Goal: Task Accomplishment & Management: Manage account settings

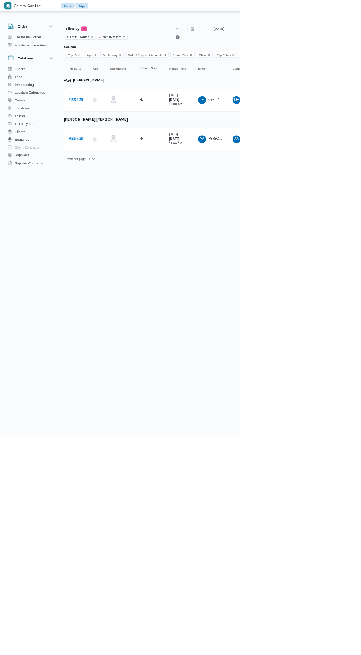
scroll to position [1, 0]
click at [115, 205] on link "# 331439" at bounding box center [114, 209] width 22 height 9
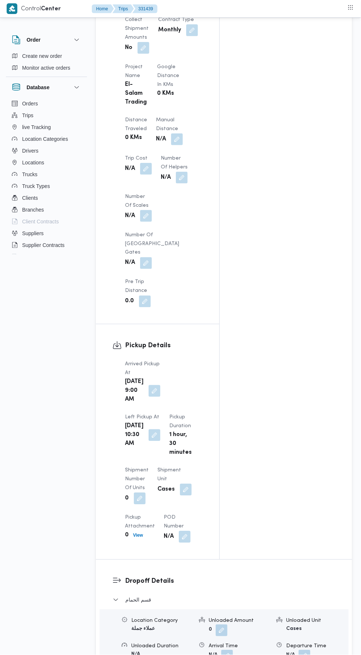
scroll to position [579, 0]
click at [171, 134] on button "button" at bounding box center [177, 140] width 12 height 12
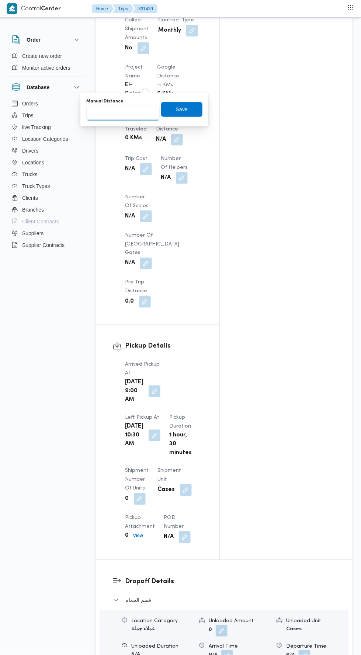
click at [135, 113] on input "Manual Distance" at bounding box center [122, 113] width 73 height 15
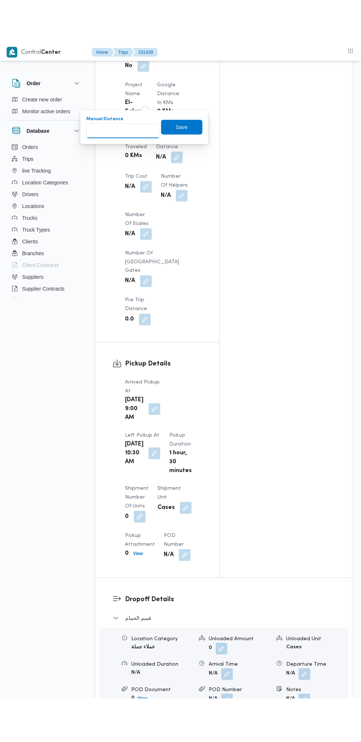
scroll to position [626, 0]
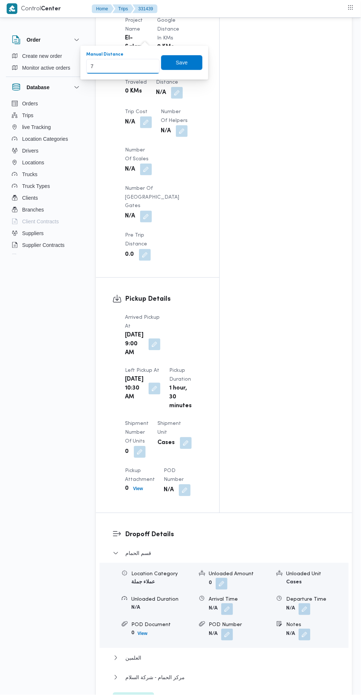
type input "75"
click at [190, 59] on span "Save" at bounding box center [181, 62] width 41 height 15
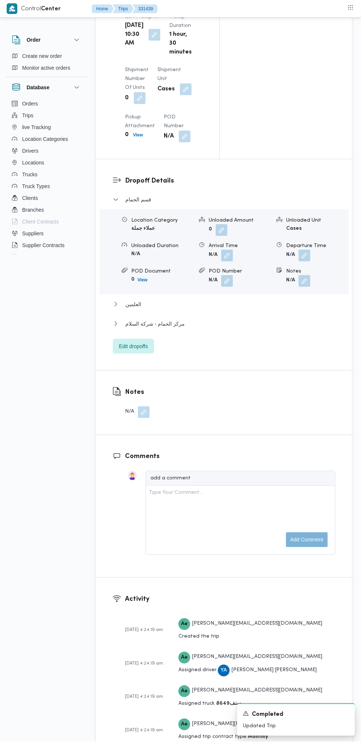
scroll to position [981, 0]
click at [141, 341] on span "Edit dropoffs" at bounding box center [133, 345] width 29 height 9
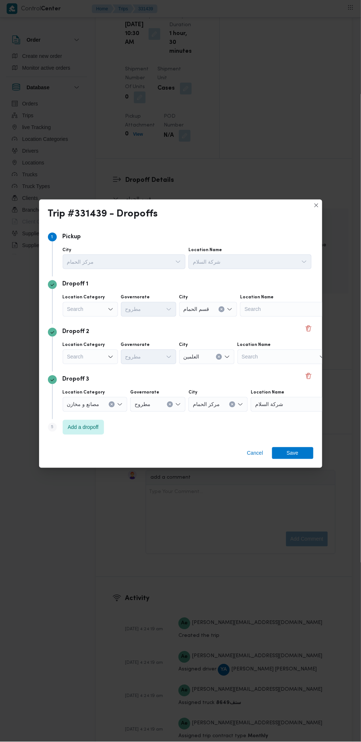
click at [313, 324] on div "Dropoff 2 Location Category Search Governorate مطروح City العلمين Location Name…" at bounding box center [180, 348] width 265 height 48
click at [305, 324] on button "Delete" at bounding box center [308, 328] width 9 height 9
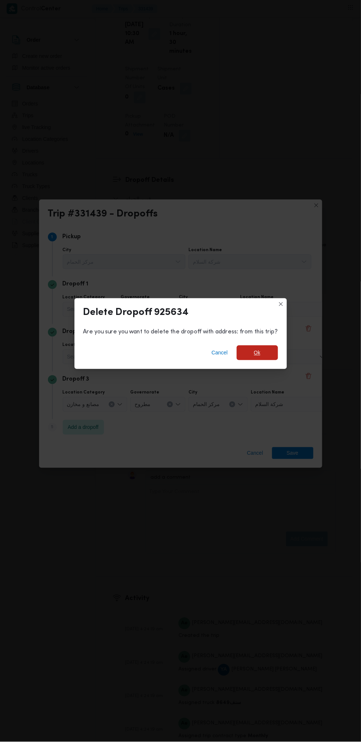
click at [265, 350] on span "Ok" at bounding box center [257, 353] width 41 height 15
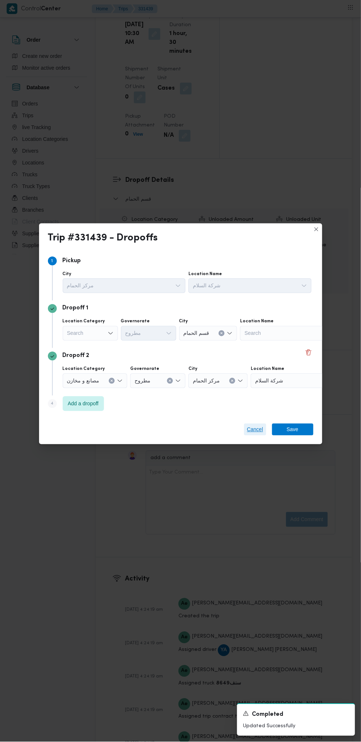
click at [253, 425] on span "Cancel" at bounding box center [255, 429] width 16 height 9
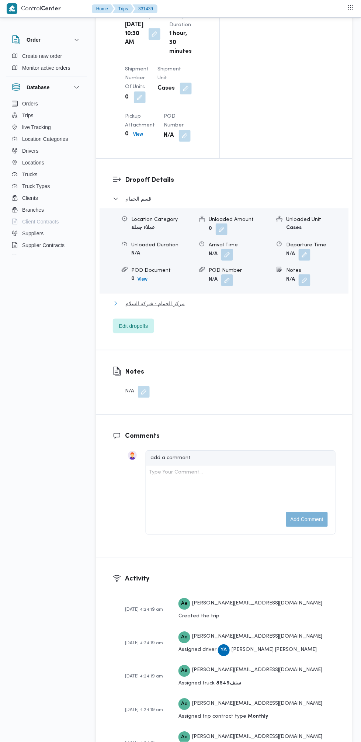
click at [216, 299] on button "مركز الحمام - شركة السلام" at bounding box center [224, 303] width 223 height 9
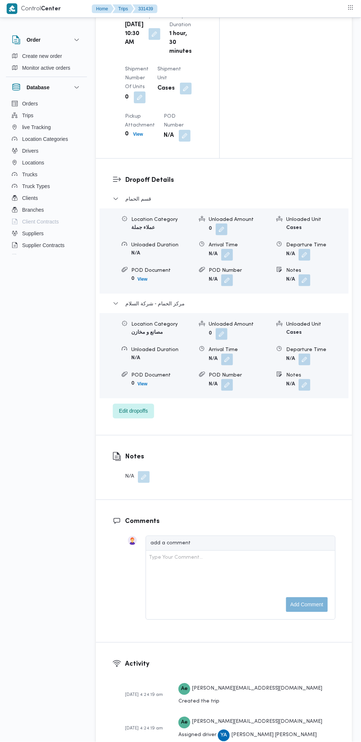
click at [308, 354] on button "button" at bounding box center [305, 360] width 12 height 12
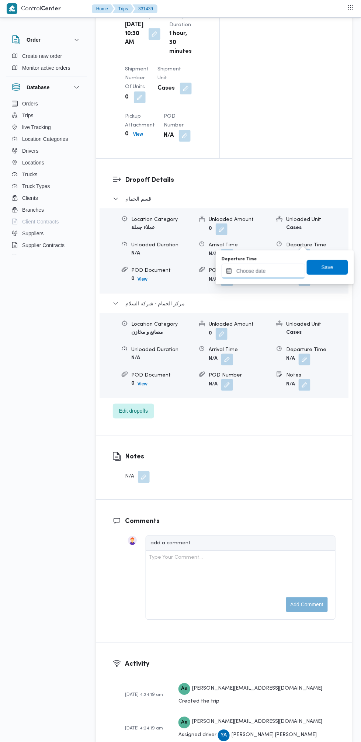
click at [276, 270] on input "Departure Time" at bounding box center [264, 271] width 84 height 15
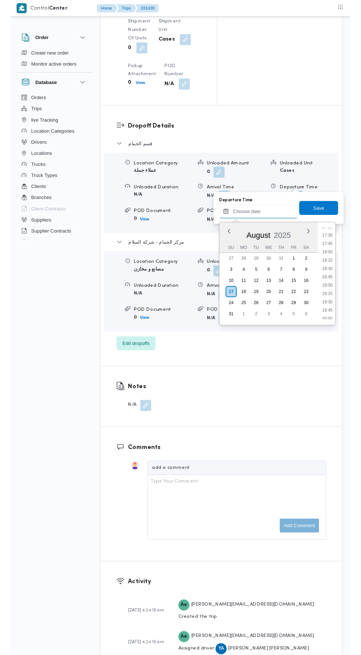
scroll to position [614, 0]
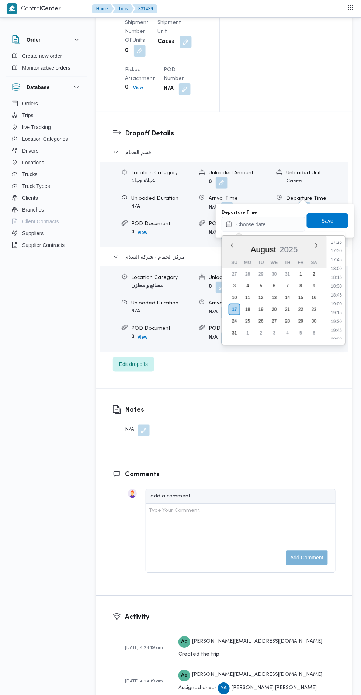
click at [334, 319] on li "19:30" at bounding box center [336, 321] width 17 height 7
type input "[DATE] 19:30"
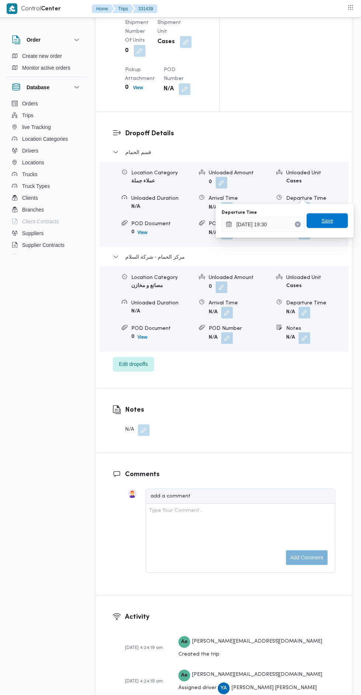
click at [333, 222] on span "Save" at bounding box center [328, 220] width 12 height 9
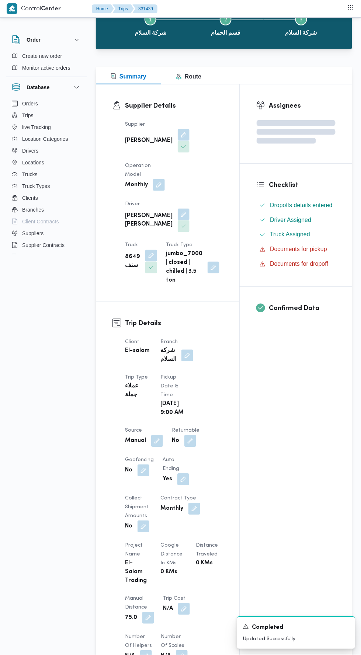
scroll to position [0, 0]
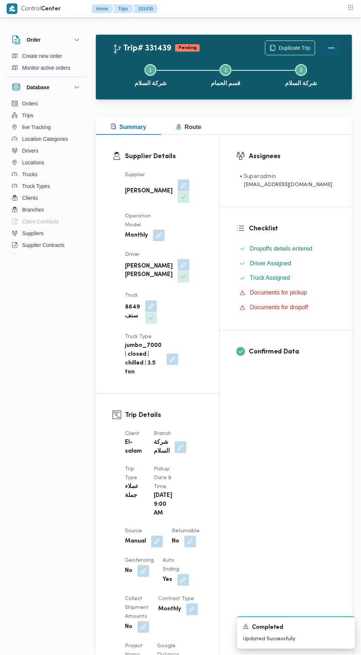
click at [335, 44] on button "Actions" at bounding box center [331, 48] width 15 height 15
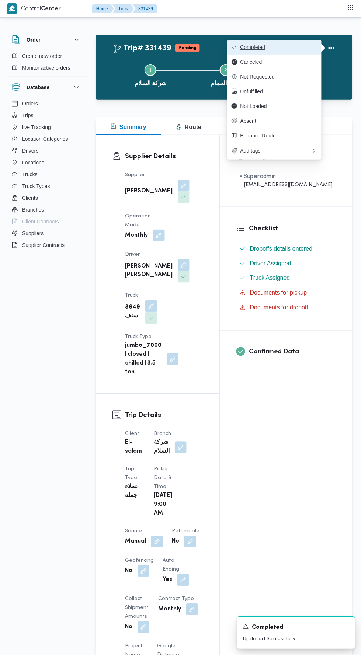
click at [298, 46] on span "Completed" at bounding box center [278, 47] width 77 height 6
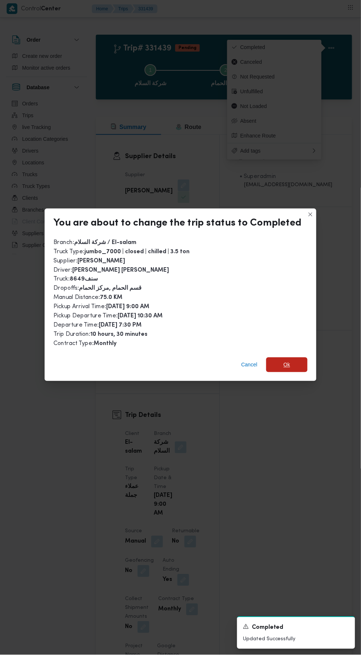
click at [298, 358] on span "Ok" at bounding box center [286, 365] width 41 height 15
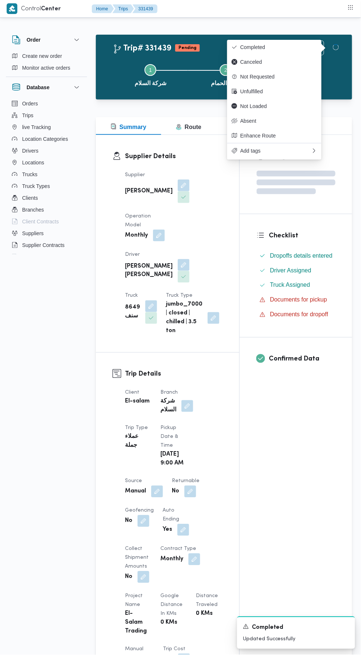
click at [310, 457] on div "Assignees Checklist Dropoffs details entered Driver Assigned Truck Assigned Doc…" at bounding box center [296, 569] width 112 height 869
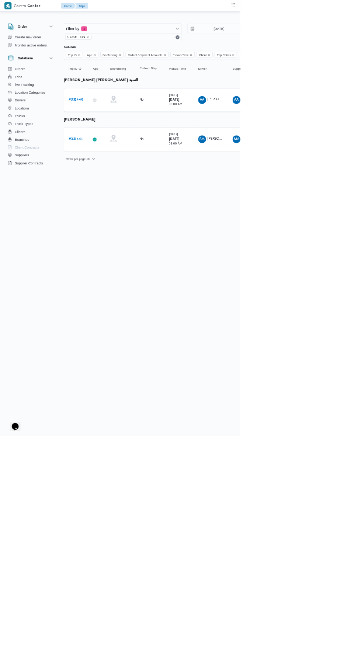
click at [122, 208] on b "# 331441" at bounding box center [114, 209] width 22 height 5
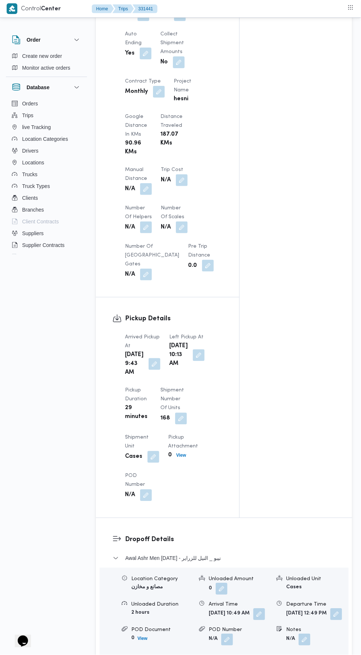
scroll to position [552, 0]
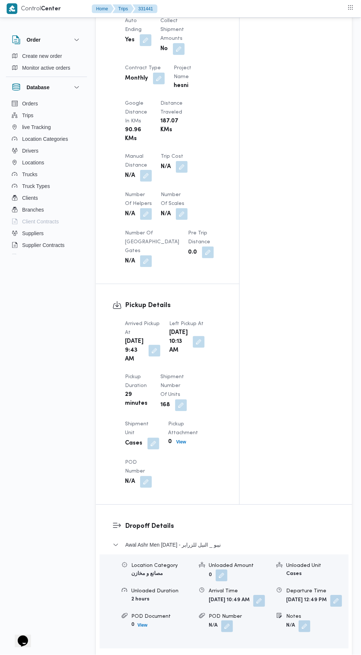
click at [151, 170] on button "button" at bounding box center [146, 176] width 12 height 12
click at [135, 199] on input "Manual Distance" at bounding box center [122, 199] width 73 height 15
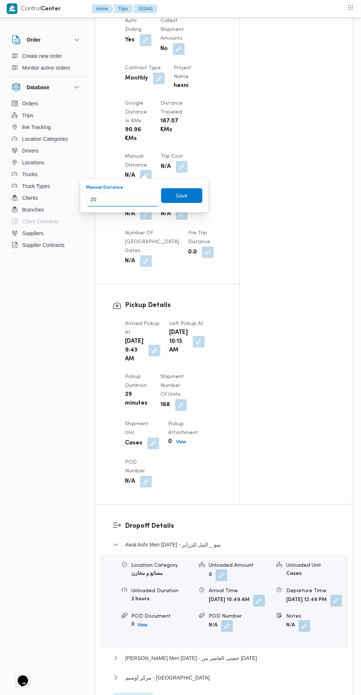
type input "204"
click at [176, 195] on span "Save" at bounding box center [181, 195] width 41 height 15
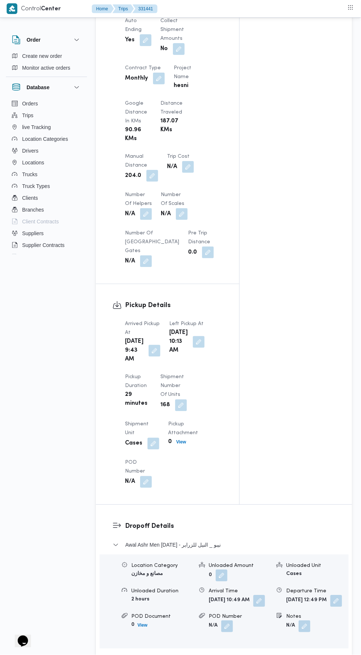
click at [153, 357] on button "button" at bounding box center [155, 351] width 12 height 12
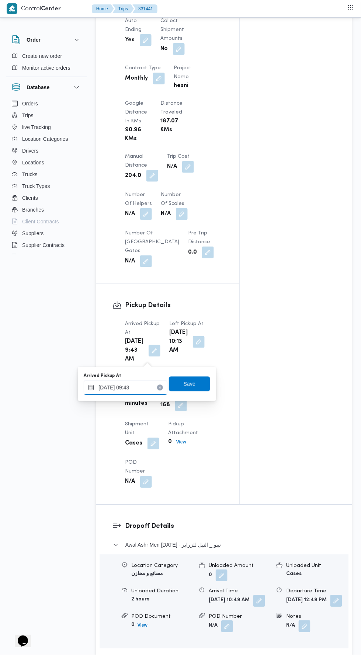
click at [136, 386] on input "[DATE] 09:43" at bounding box center [126, 388] width 84 height 15
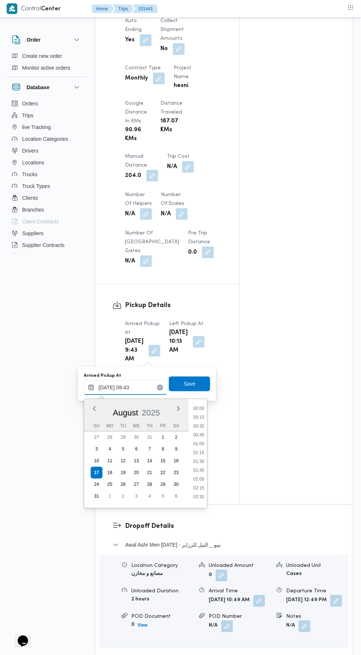
scroll to position [285, 0]
click at [203, 433] on li "08:45" at bounding box center [198, 433] width 17 height 7
type input "[DATE] 08:45"
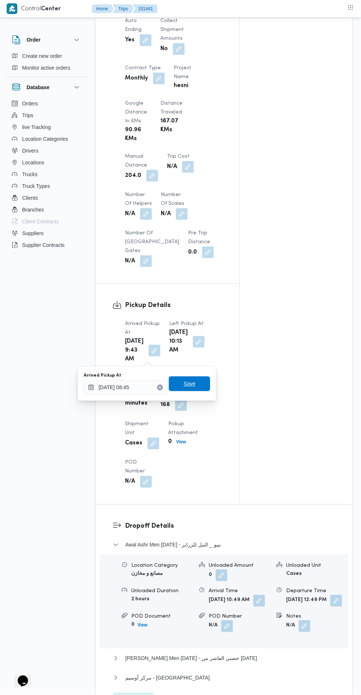
click at [181, 385] on span "Save" at bounding box center [189, 384] width 41 height 15
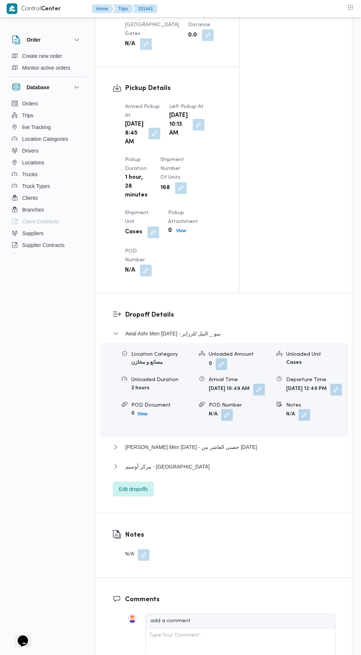
scroll to position [772, 0]
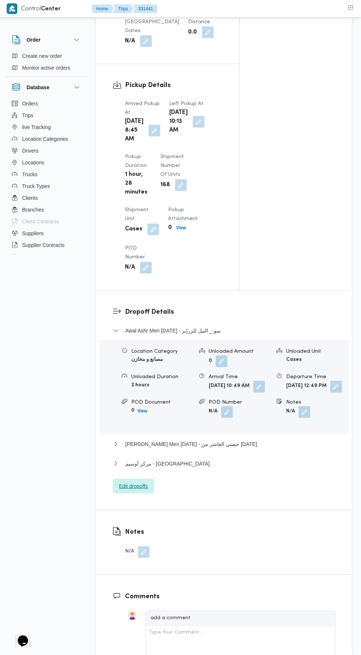
click at [150, 494] on span "Edit dropoffs" at bounding box center [133, 486] width 41 height 15
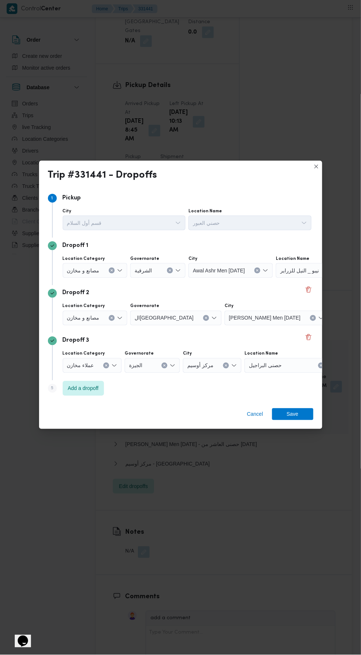
click at [284, 267] on div "نيبو _ النيل للزراير" at bounding box center [322, 270] width 92 height 15
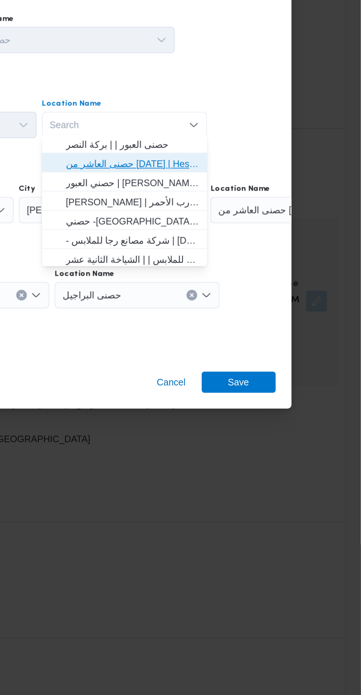
click at [261, 310] on span "حصنى العاشر من [DATE] | Hesni Textiles Factory | جزء من مدينة العاشر-مجاورات" at bounding box center [233, 310] width 74 height 9
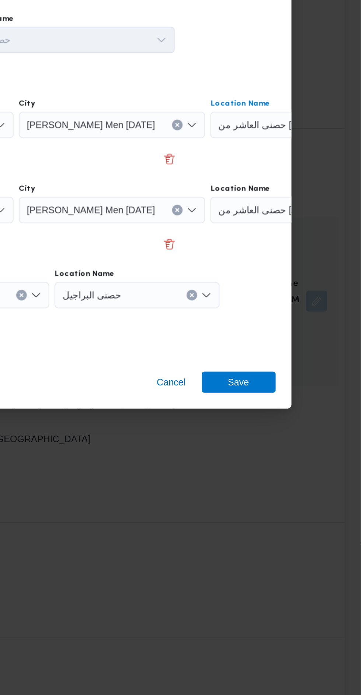
click at [300, 296] on div "حصنى العاشر من [DATE]" at bounding box center [323, 288] width 92 height 15
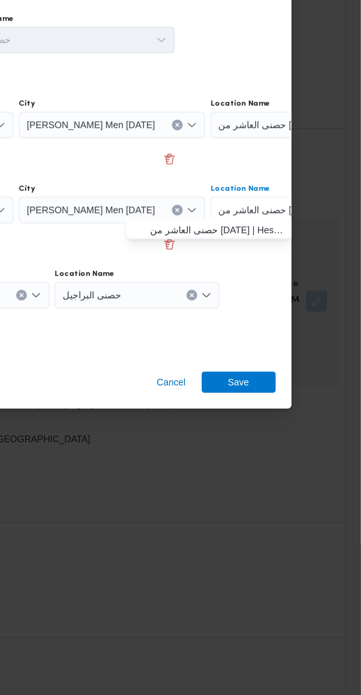
click at [310, 332] on div "حصنى العاشر من [DATE] Combo box. Selected. حصنى العاشر من [DATE]. Press Backspa…" at bounding box center [323, 336] width 92 height 15
click at [310, 336] on div "حصنى العاشر من [DATE] Combo box. Selected. حصنى العاشر من [DATE]. Press Backspa…" at bounding box center [323, 336] width 92 height 15
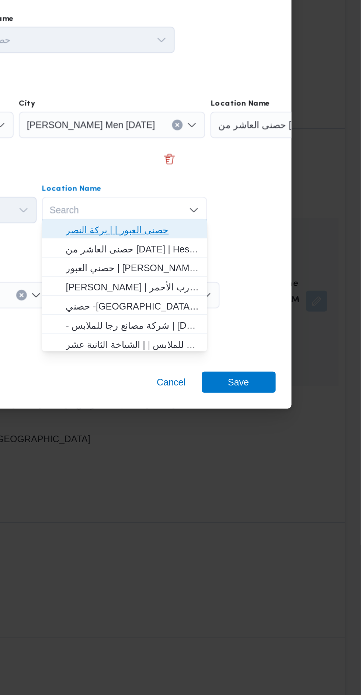
click at [257, 346] on span "حصنى العبور | | بركة النصر" at bounding box center [233, 347] width 74 height 9
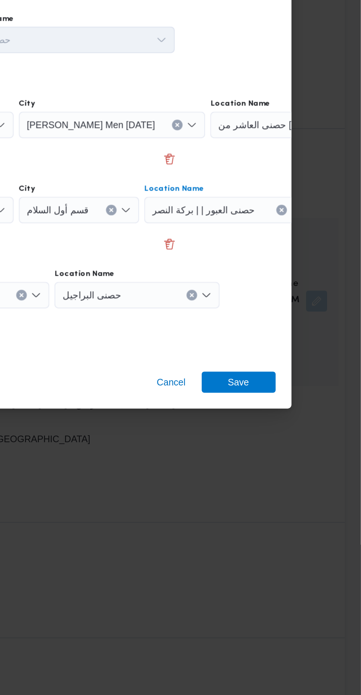
click at [352, 290] on icon "Clear input" at bounding box center [353, 288] width 3 height 3
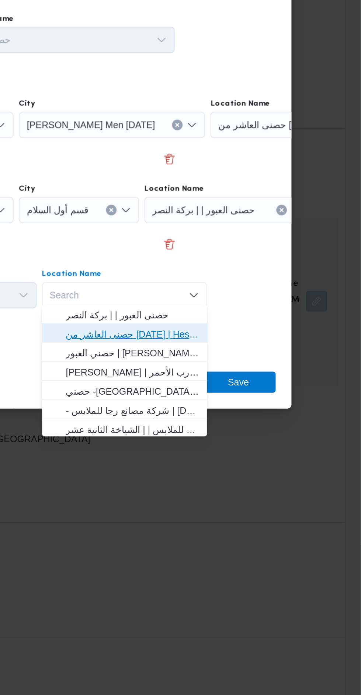
click at [257, 406] on span "حصنى العاشر من [DATE] | Hesni Textiles Factory | جزء من مدينة العاشر-مجاورات" at bounding box center [233, 405] width 74 height 9
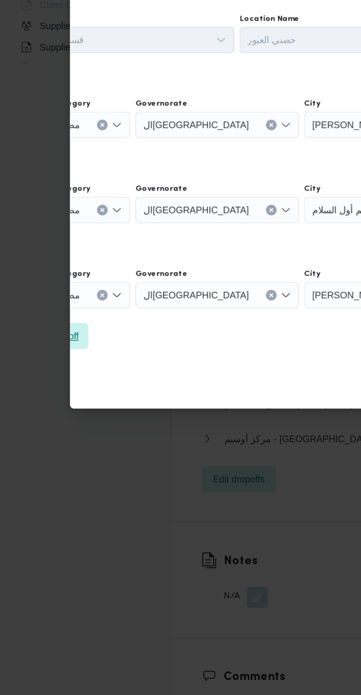
click at [49, 406] on span "Add a dropoff" at bounding box center [28, 406] width 41 height 15
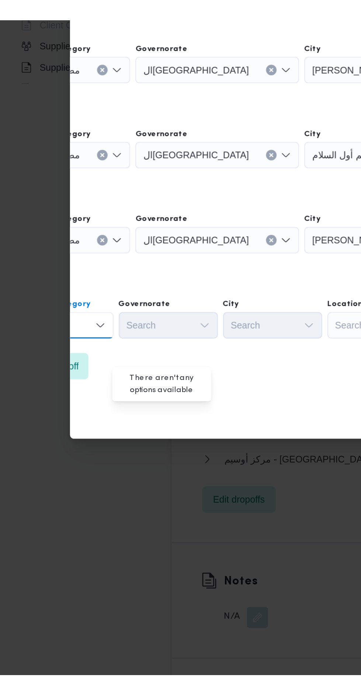
scroll to position [0, 0]
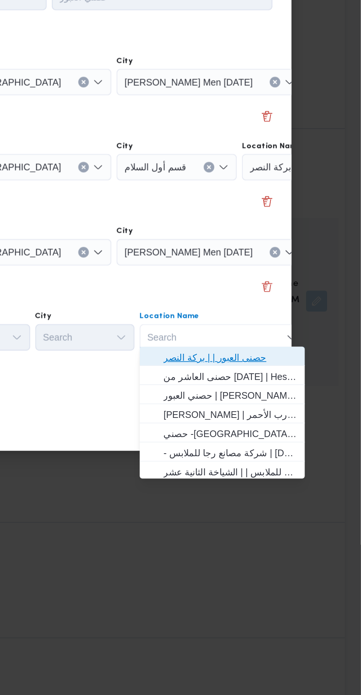
click at [283, 414] on span "حصنى العبور | | بركة النصر" at bounding box center [288, 418] width 74 height 9
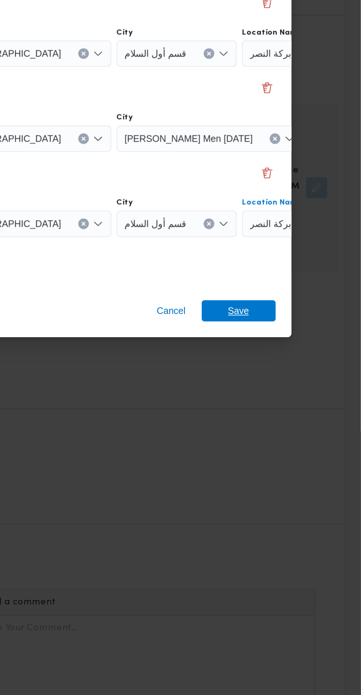
click at [302, 451] on span "Save" at bounding box center [292, 456] width 41 height 12
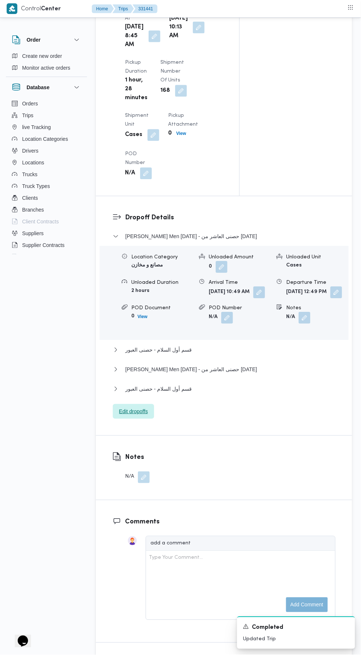
scroll to position [847, 0]
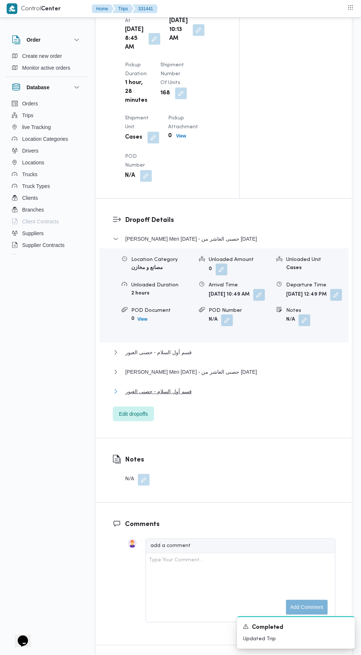
click at [254, 396] on button "قسم أول السلام - حصنى العبور" at bounding box center [224, 391] width 223 height 9
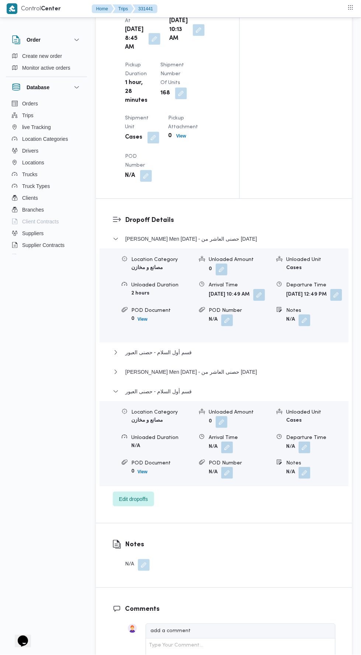
click at [310, 454] on button "button" at bounding box center [305, 448] width 12 height 12
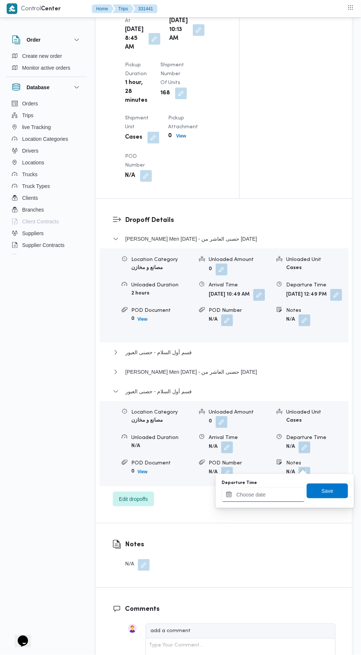
click at [279, 494] on input "Departure Time" at bounding box center [264, 494] width 84 height 15
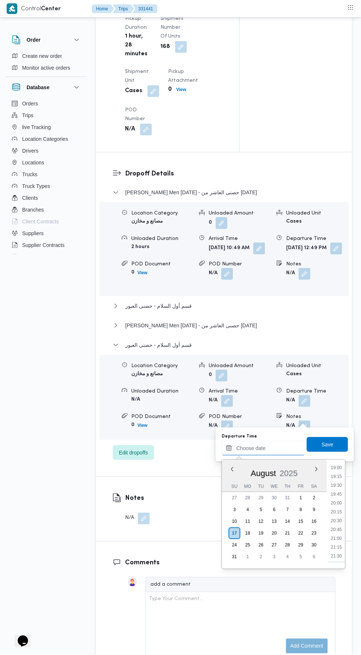
scroll to position [673, 0]
click at [337, 484] on li "19:30" at bounding box center [336, 486] width 17 height 7
type input "[DATE] 19:30"
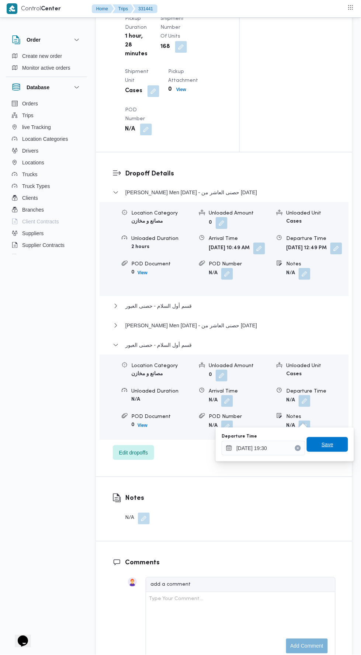
click at [331, 447] on span "Save" at bounding box center [328, 444] width 12 height 9
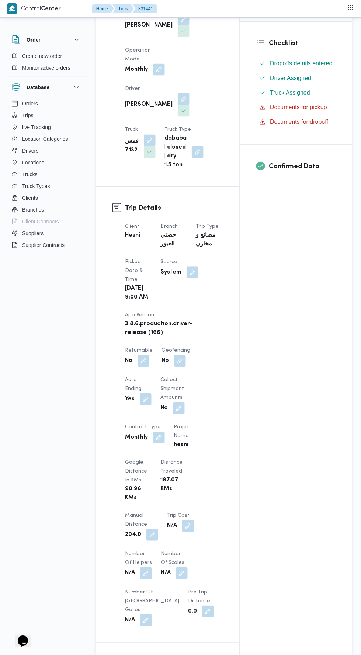
scroll to position [0, 0]
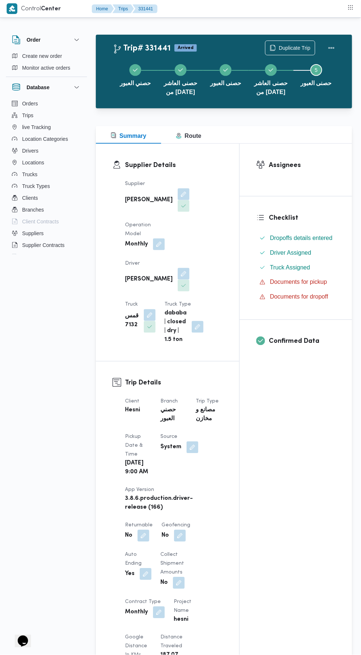
click at [327, 53] on button "Actions" at bounding box center [331, 48] width 15 height 15
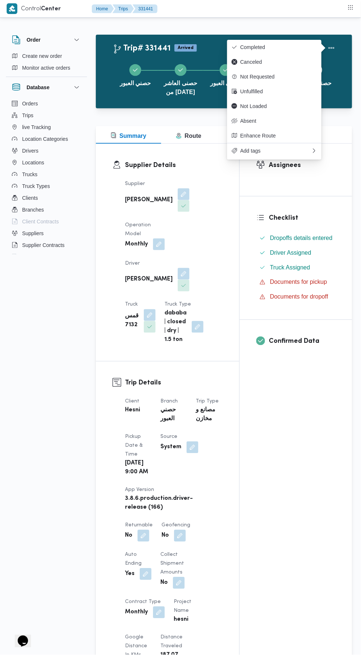
click at [290, 43] on button "Completed" at bounding box center [274, 47] width 94 height 15
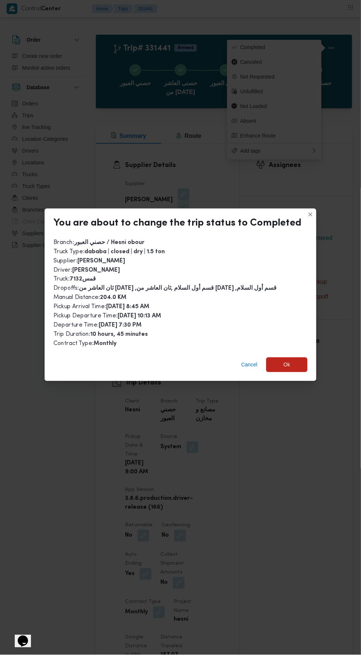
click at [285, 361] on span "Ok" at bounding box center [287, 365] width 7 height 9
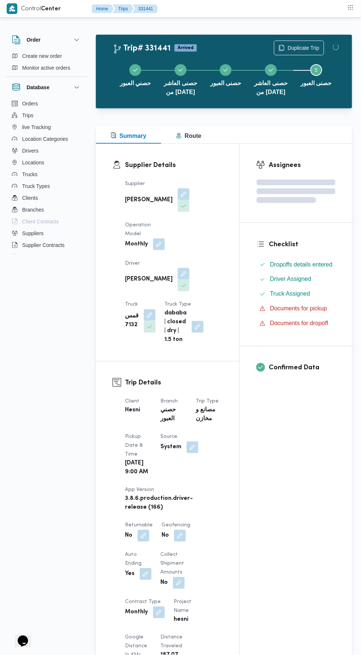
click at [316, 464] on div "Assignees Checklist Dropoffs details entered Driver Assigned Truck Assigned Doc…" at bounding box center [296, 594] width 112 height 901
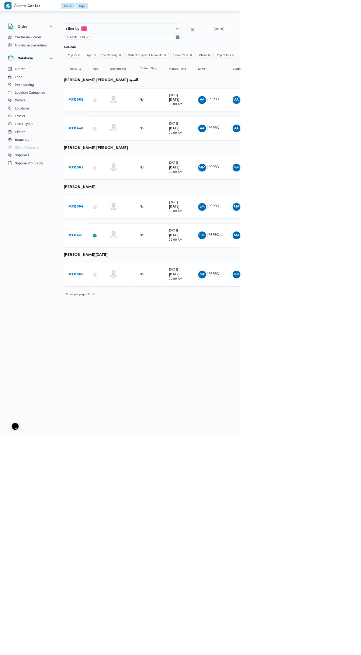
click at [117, 192] on b "# 331440" at bounding box center [114, 193] width 22 height 5
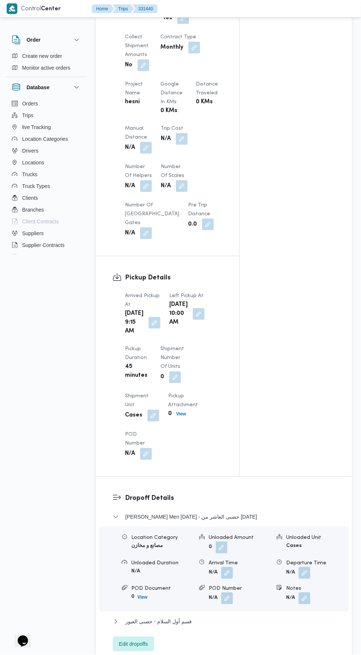
scroll to position [539, 0]
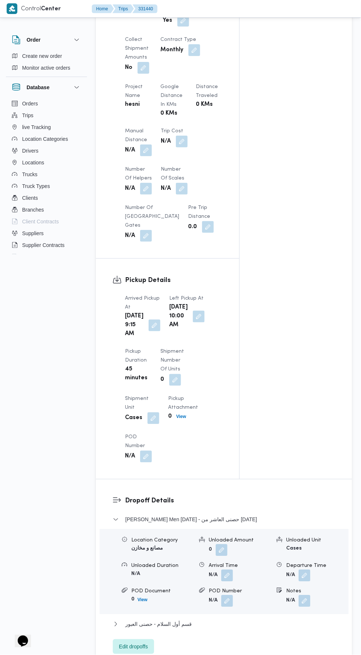
click at [148, 147] on button "button" at bounding box center [146, 151] width 12 height 12
click at [145, 180] on input "Manual Distance" at bounding box center [122, 180] width 73 height 15
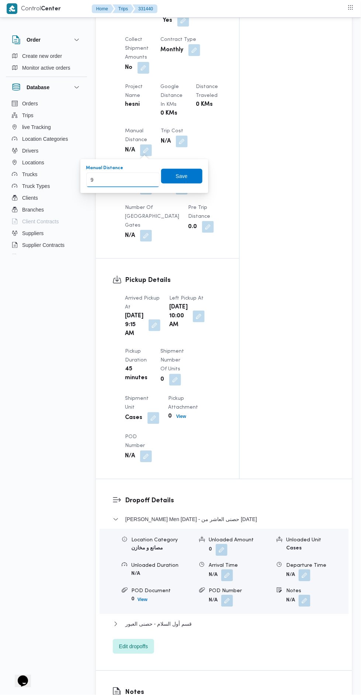
type input "90"
click at [193, 174] on span "Save" at bounding box center [181, 176] width 41 height 15
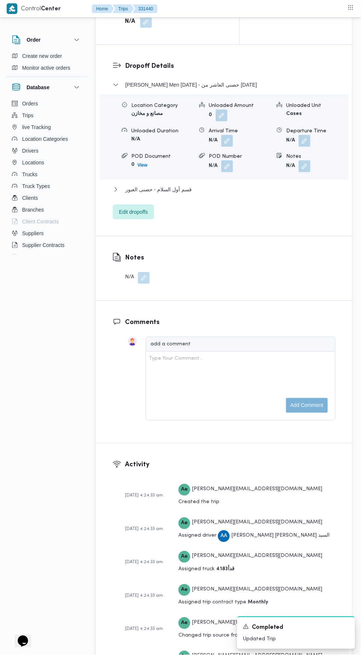
click at [230, 470] on h3 "Activity" at bounding box center [230, 465] width 211 height 10
click at [243, 194] on button "قسم أول السلام - حصنى العبور" at bounding box center [224, 189] width 223 height 9
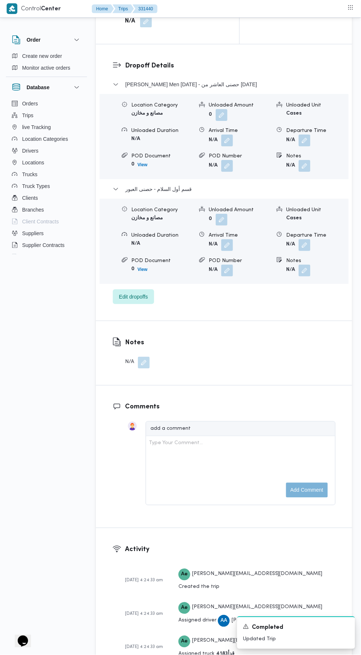
click at [310, 251] on button "button" at bounding box center [305, 245] width 12 height 12
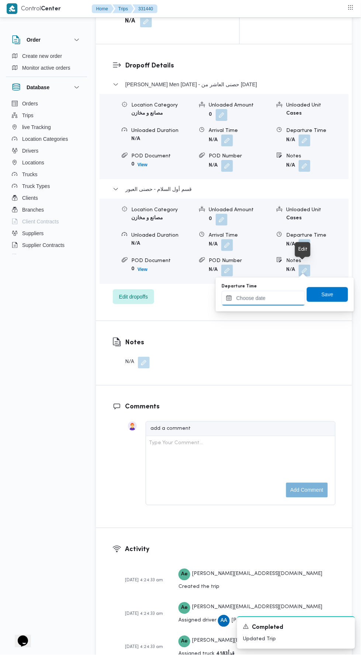
click at [285, 298] on input "Departure Time" at bounding box center [264, 298] width 84 height 15
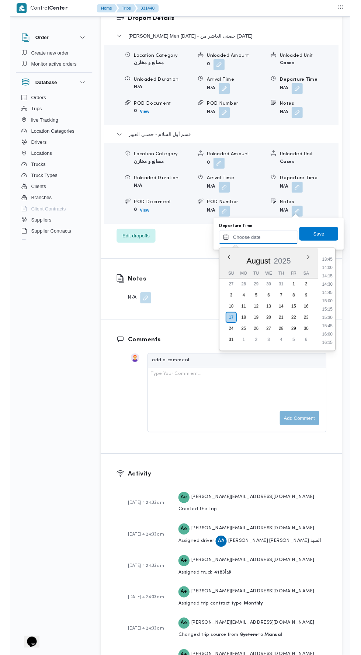
scroll to position [483, 0]
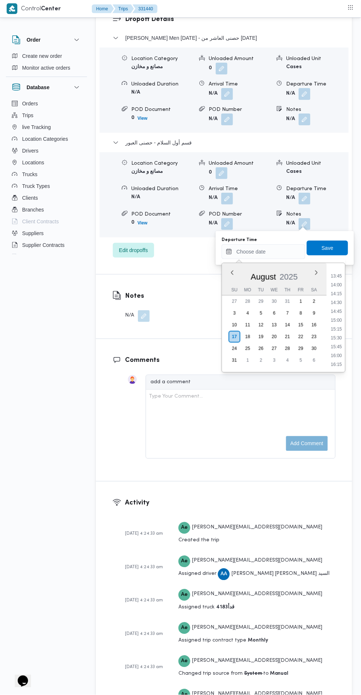
click at [334, 355] on li "16:00" at bounding box center [336, 355] width 17 height 7
type input "[DATE] 16:00"
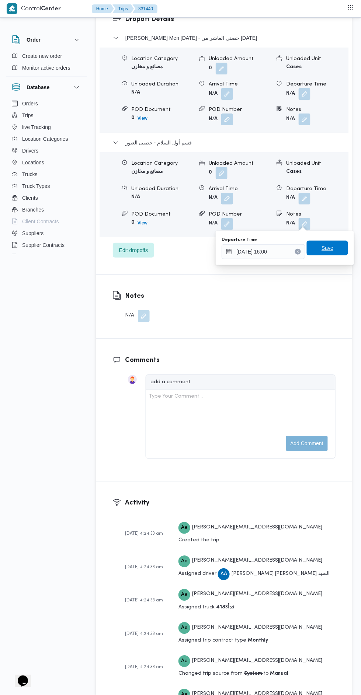
click at [338, 253] on span "Save" at bounding box center [327, 248] width 41 height 15
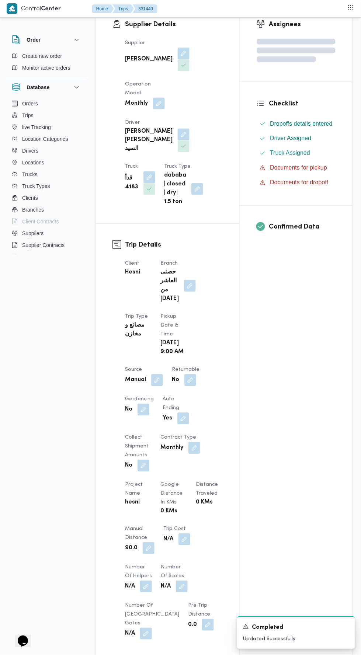
scroll to position [0, 0]
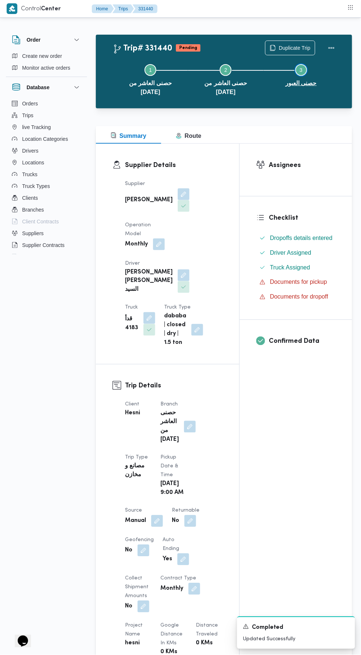
click at [338, 56] on button "Step 3 is incomplete 3 حصنى العبور" at bounding box center [301, 74] width 75 height 38
click at [336, 44] on button "Actions" at bounding box center [331, 48] width 15 height 15
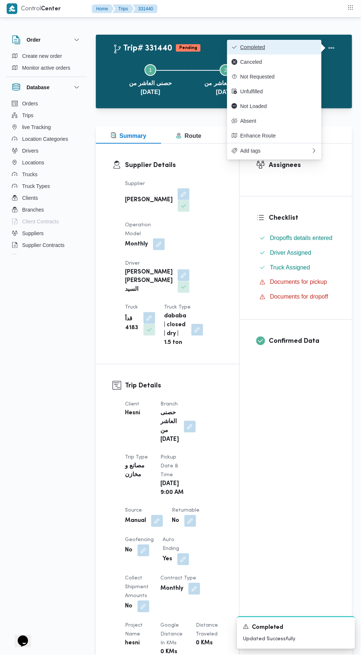
click at [295, 47] on span "Completed" at bounding box center [278, 47] width 77 height 6
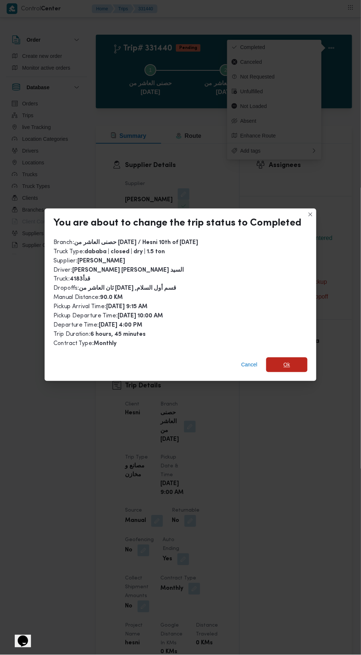
click at [285, 361] on span "Ok" at bounding box center [287, 365] width 7 height 9
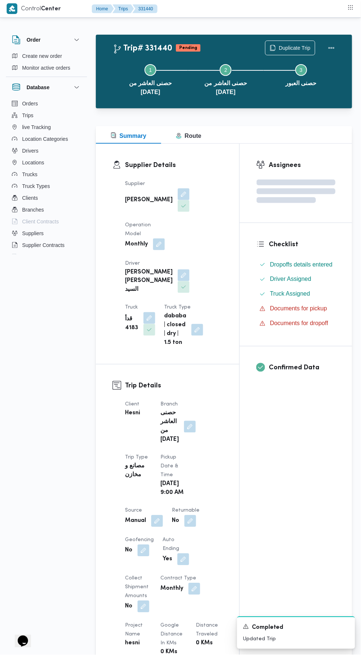
click at [322, 490] on div "Assignees Checklist Dropoffs details entered Driver Assigned Truck Assigned Doc…" at bounding box center [296, 581] width 112 height 875
